Goal: Find specific fact: Find contact information

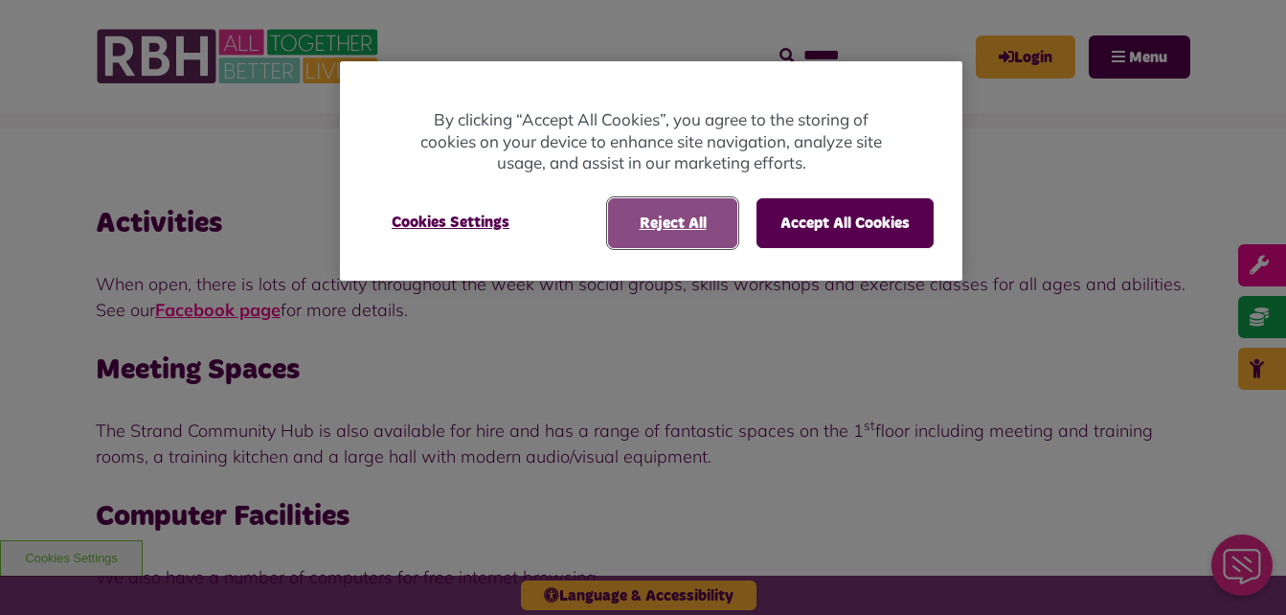
click at [664, 229] on button "Reject All" at bounding box center [672, 223] width 129 height 50
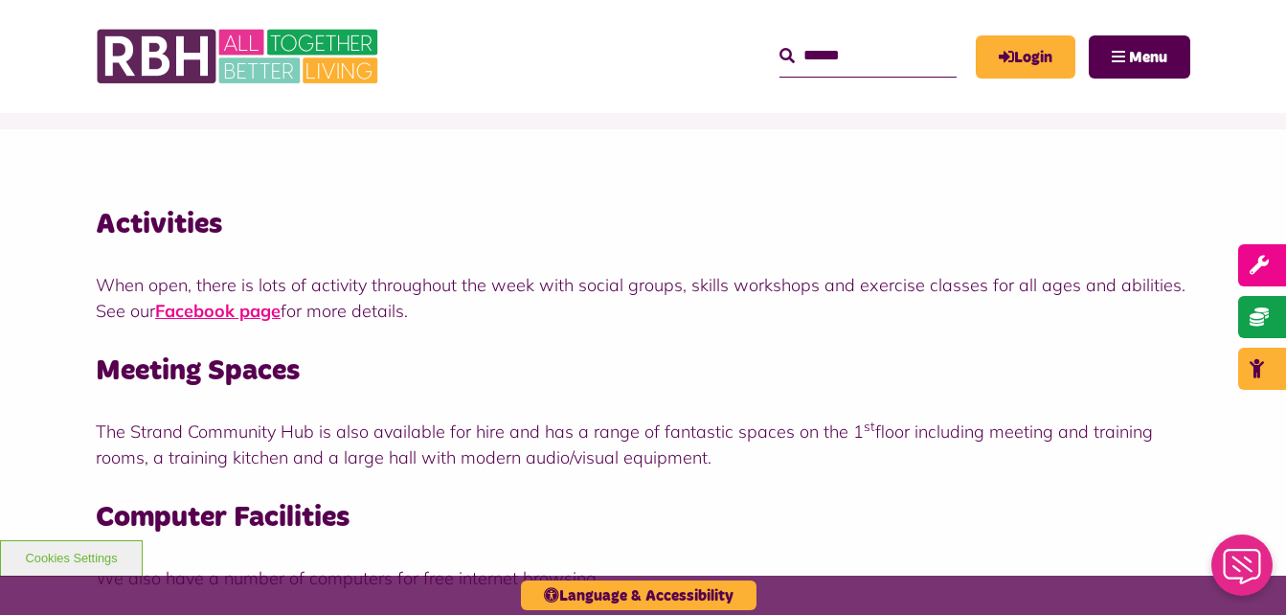
scroll to position [192, 0]
click at [250, 310] on link "Facebook page" at bounding box center [217, 310] width 125 height 22
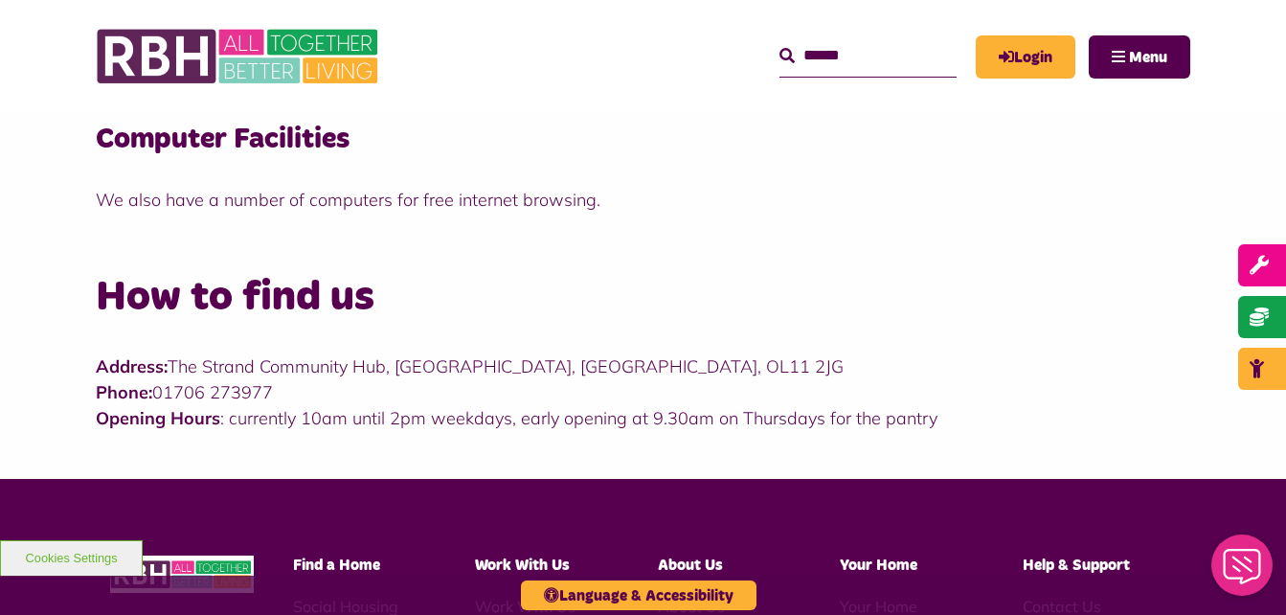
scroll to position [575, 0]
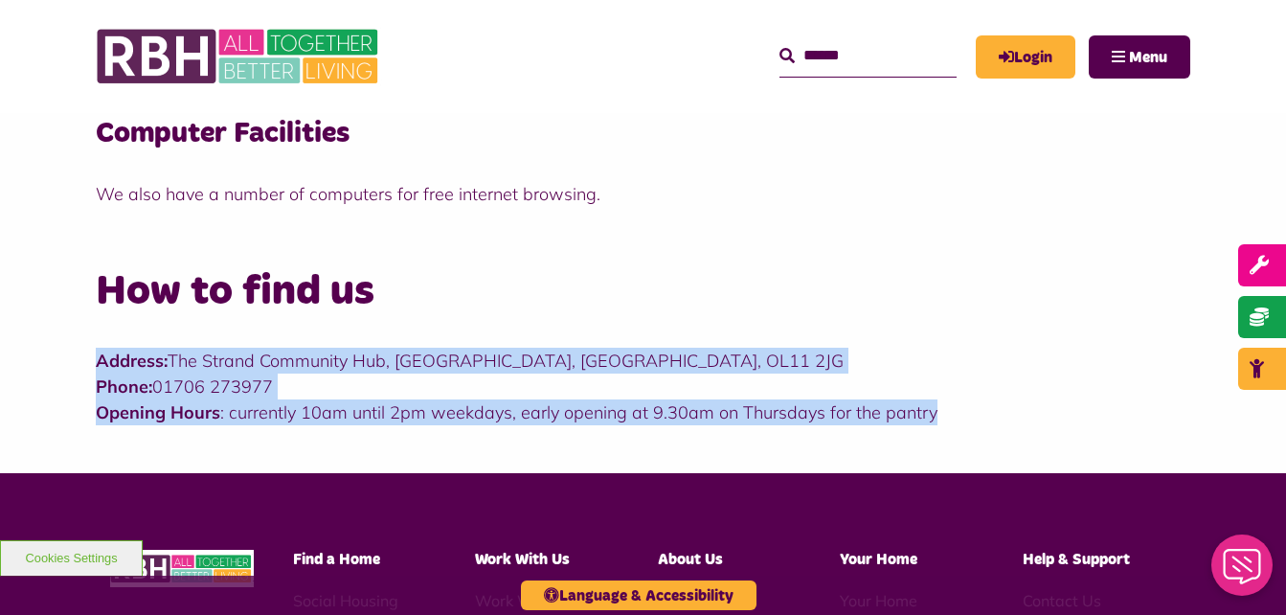
drag, startPoint x: 97, startPoint y: 364, endPoint x: 931, endPoint y: 412, distance: 835.7
click at [931, 412] on p "Address: The Strand Community Hub, Kirkholt, Rochdale, OL11 2JG Phone: 01706 27…" at bounding box center [643, 387] width 1095 height 78
copy p "Address: The Strand Community Hub, Kirkholt, Rochdale, OL11 2JG Phone: 01706 27…"
click at [316, 447] on div "How to find us Address: The Strand Community Hub, Kirkholt, Rochdale, OL11 2JG …" at bounding box center [643, 364] width 1286 height 218
